Goal: Find specific page/section: Find specific page/section

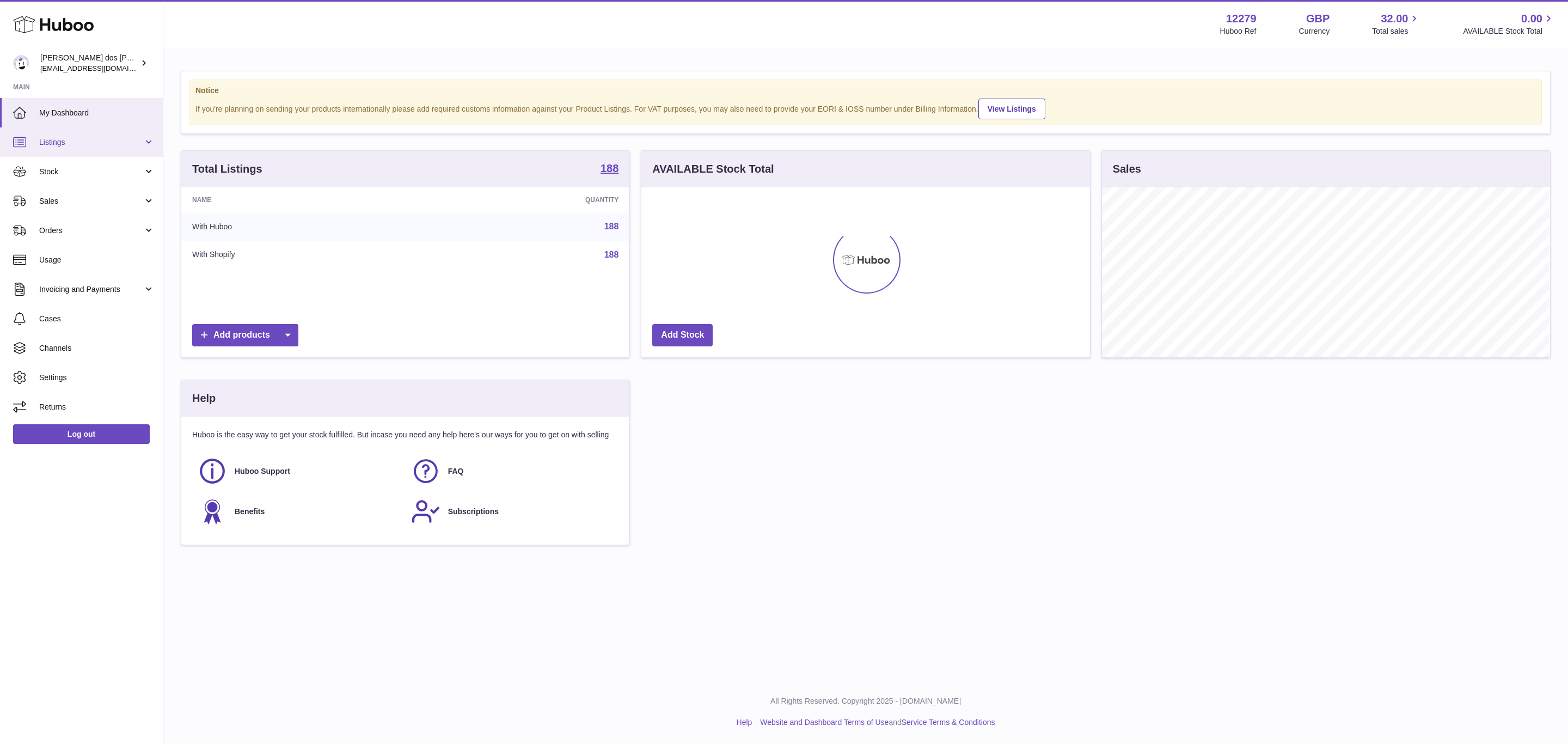
scroll to position [170, 447]
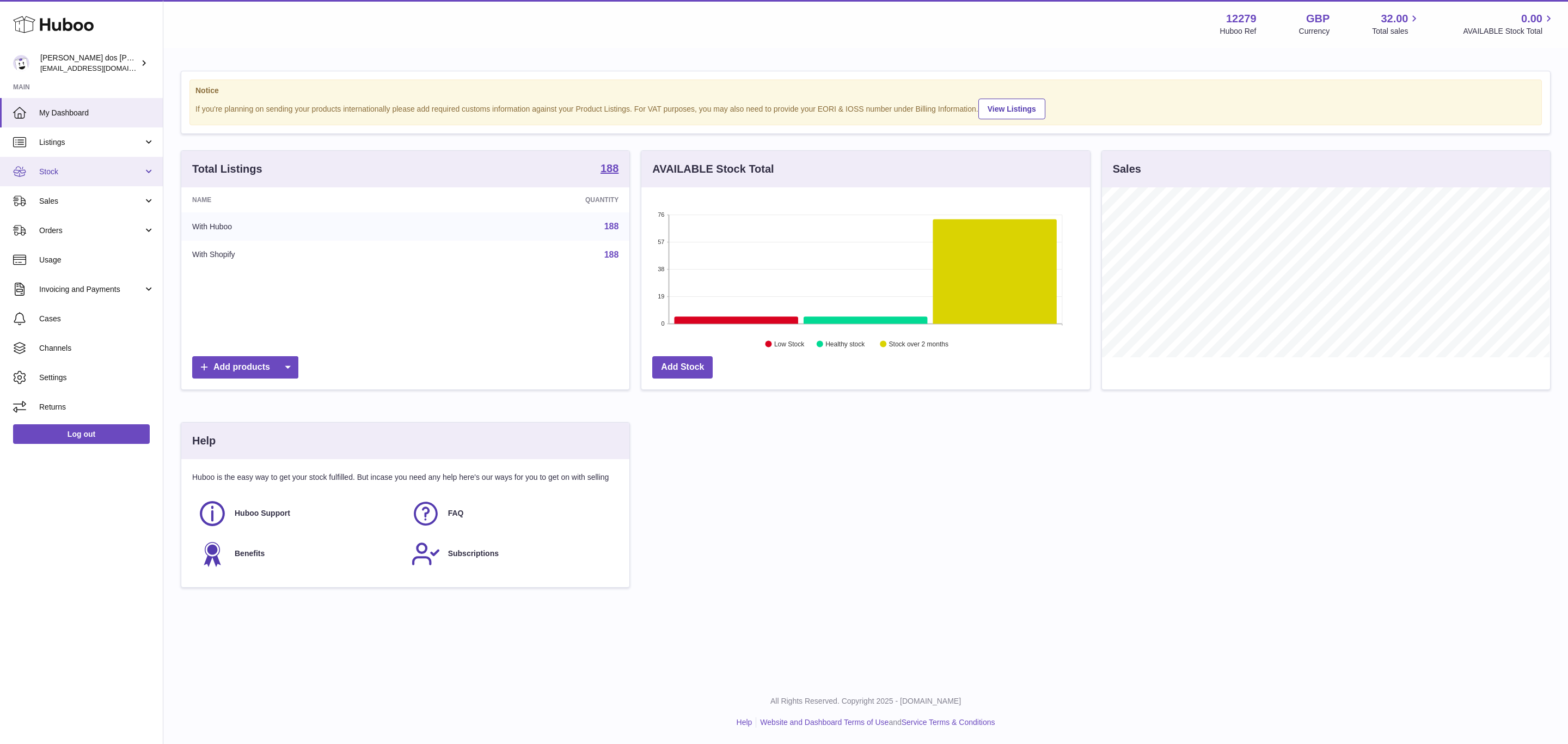
click at [98, 181] on link "Stock" at bounding box center [81, 171] width 163 height 29
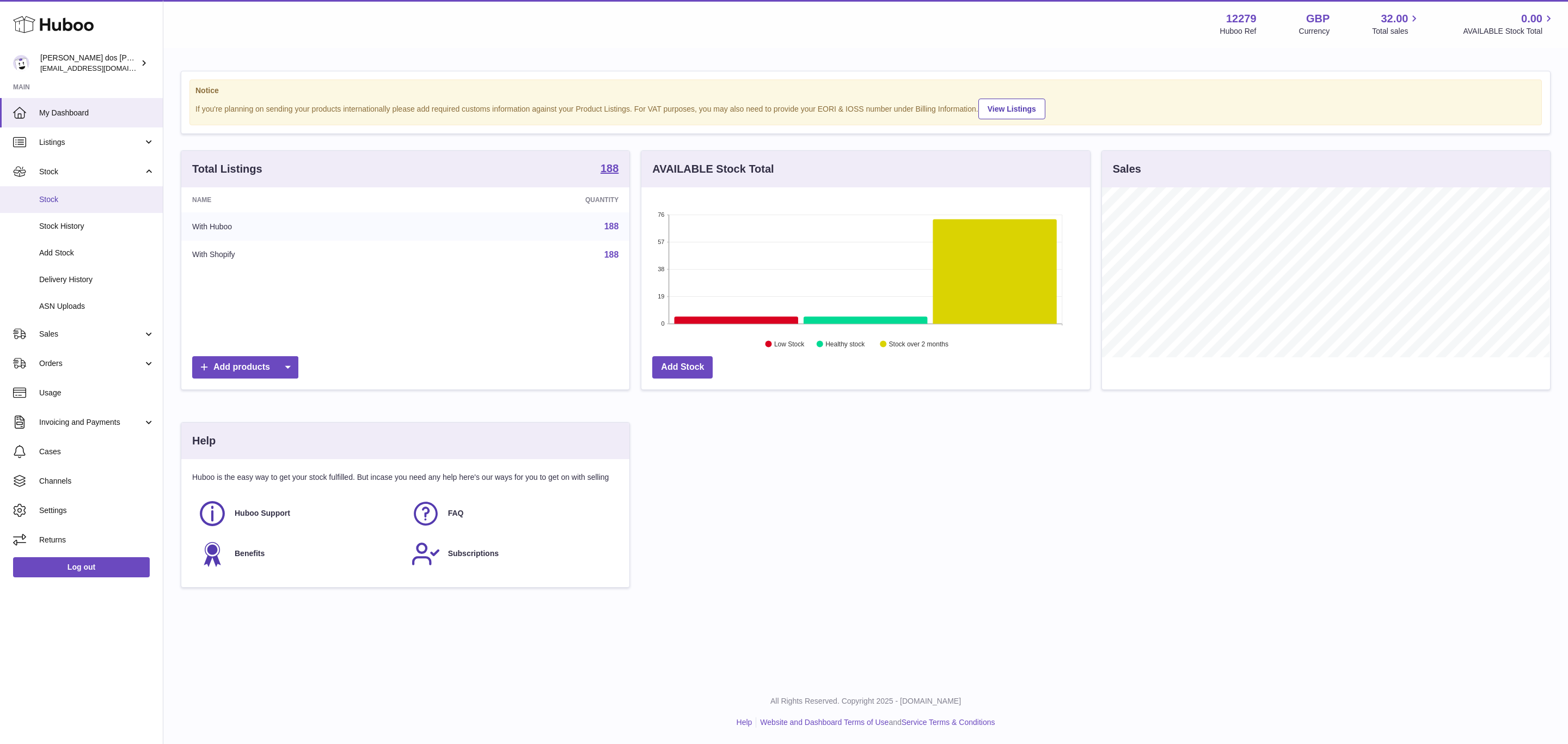
click at [104, 206] on link "Stock" at bounding box center [81, 200] width 163 height 27
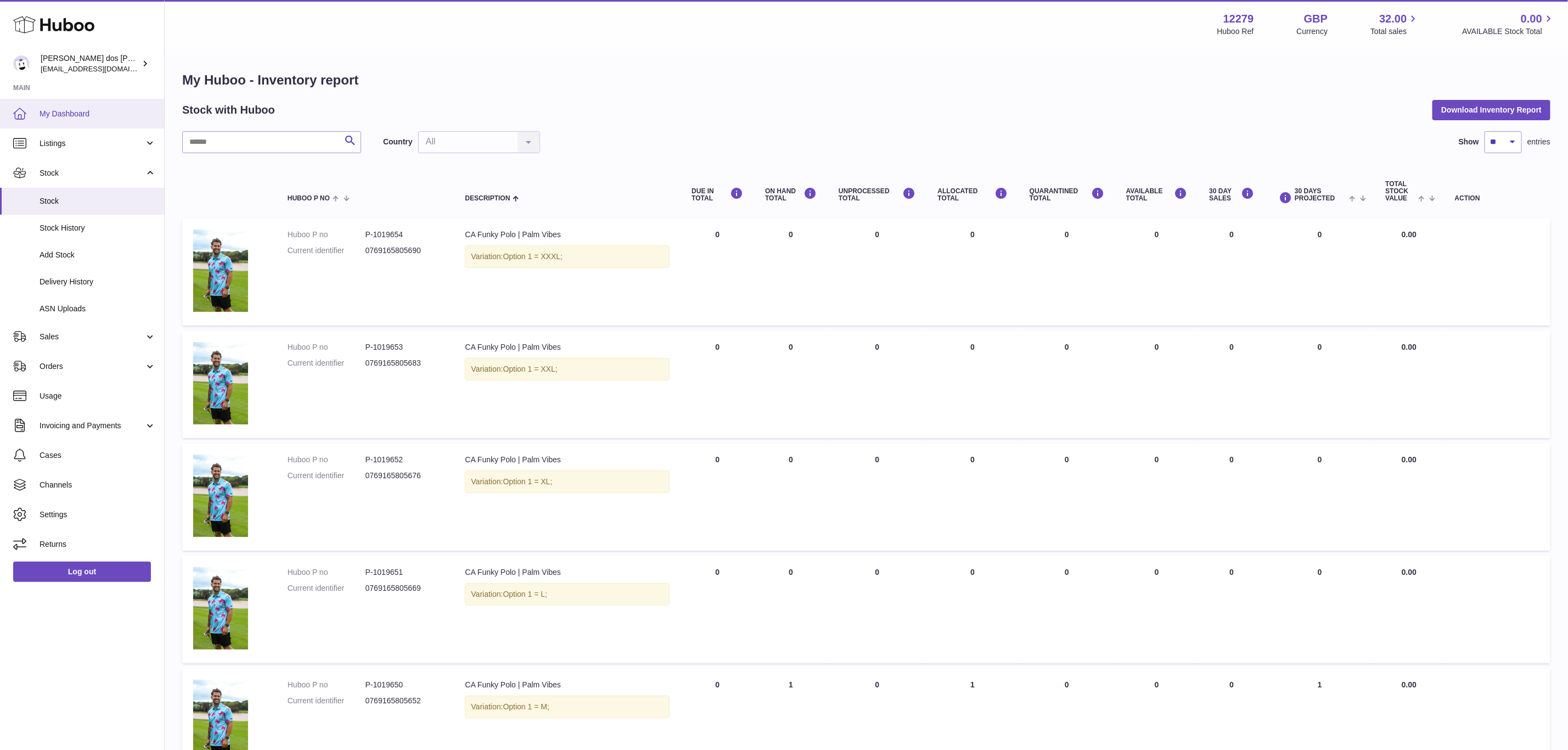
click at [81, 125] on link "My Dashboard" at bounding box center [82, 113] width 164 height 29
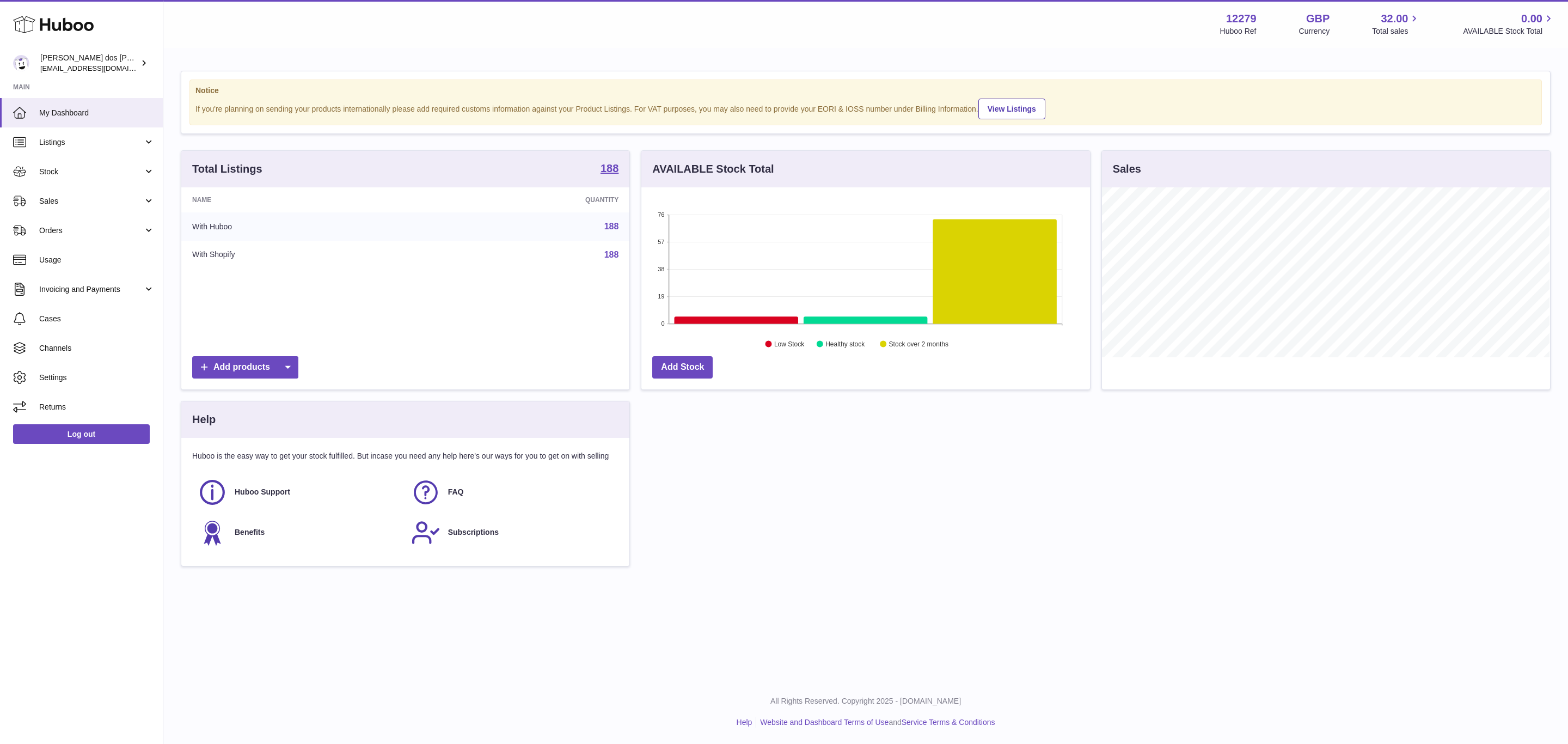
scroll to position [170, 447]
